Goal: Task Accomplishment & Management: Manage account settings

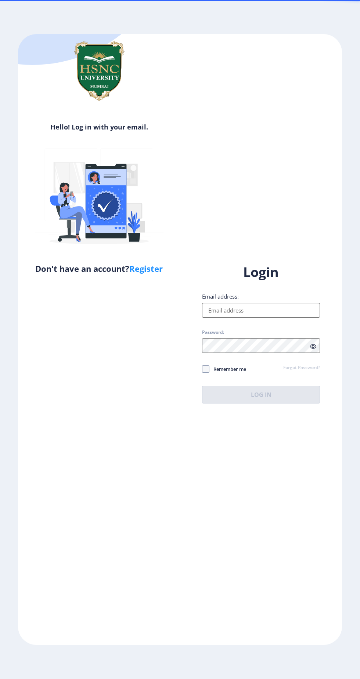
click at [285, 318] on input "Email address:" at bounding box center [261, 310] width 118 height 15
type input "H"
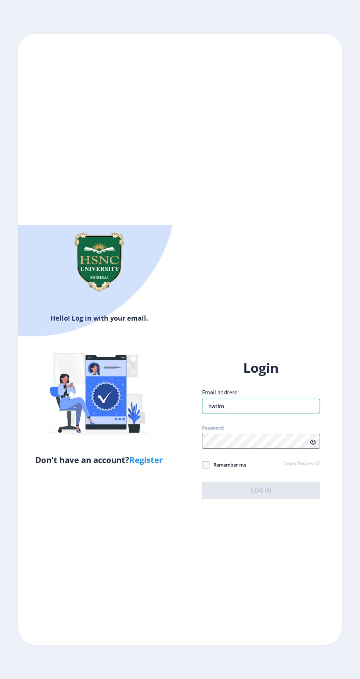
click at [271, 414] on input "hatim" at bounding box center [261, 406] width 118 height 15
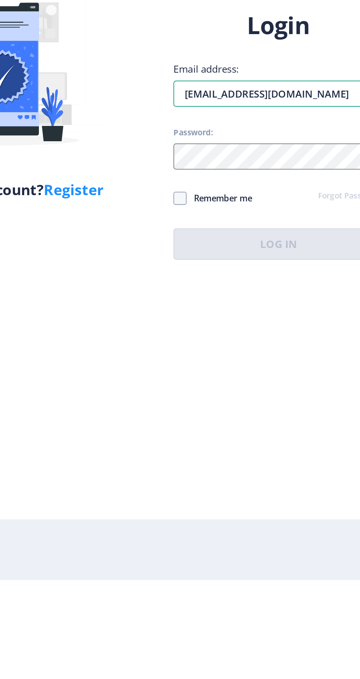
type input "[EMAIL_ADDRESS][DOMAIN_NAME]"
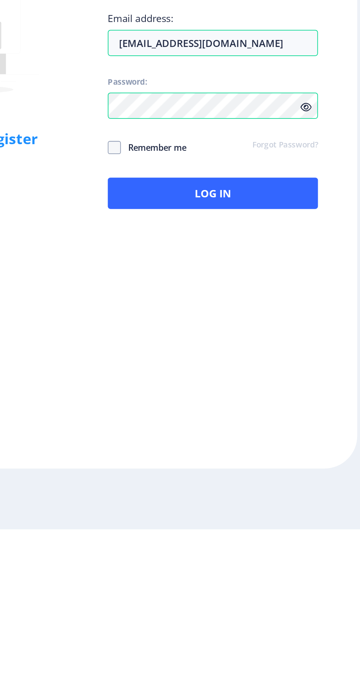
click at [313, 445] on icon at bounding box center [313, 443] width 6 height 6
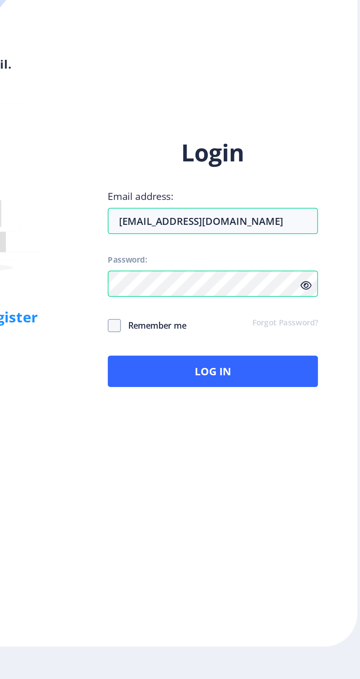
click at [316, 386] on div "Hello! Log in with your email. Don't have an account? Register Login Email addr…" at bounding box center [180, 340] width 324 height 612
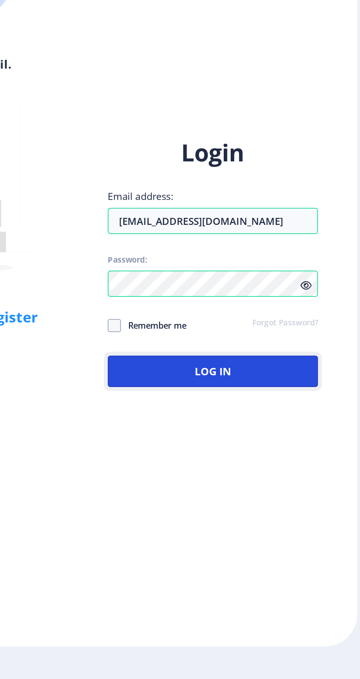
click at [266, 500] on button "Log In" at bounding box center [261, 491] width 118 height 18
